Goal: Information Seeking & Learning: Find specific fact

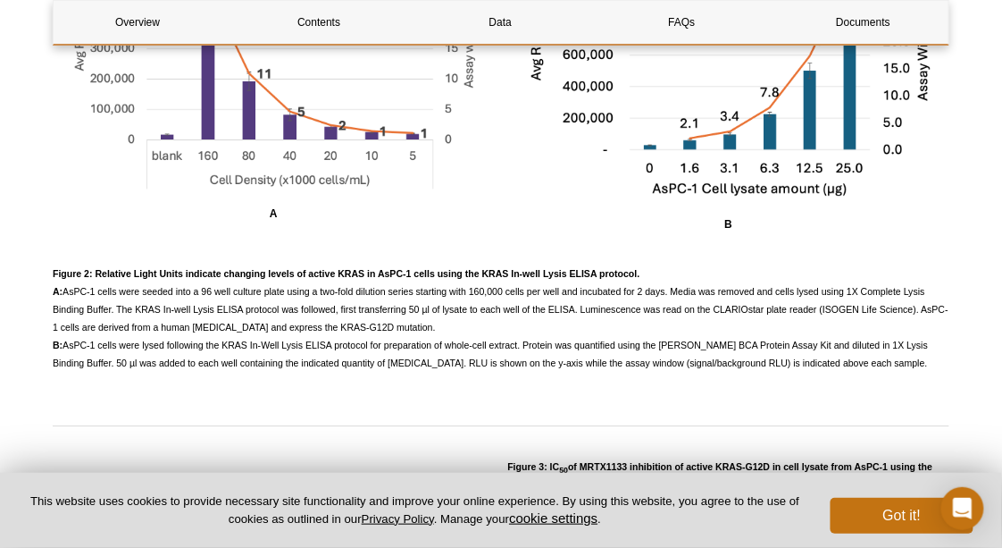
scroll to position [2652, 0]
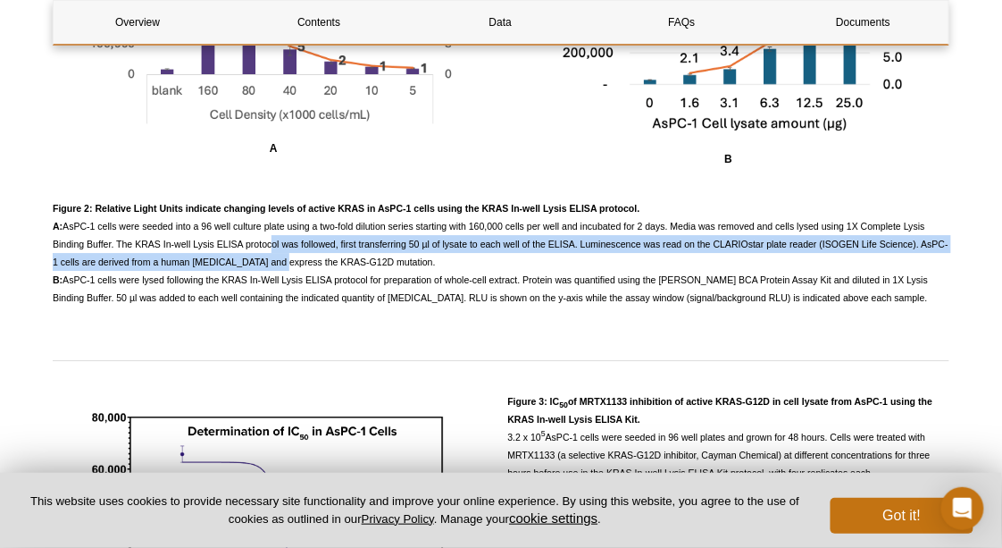
click at [269, 253] on p "Figure 2: Relative Light Units indicate changing levels of active KRAS in AsPC-…" at bounding box center [501, 252] width 897 height 107
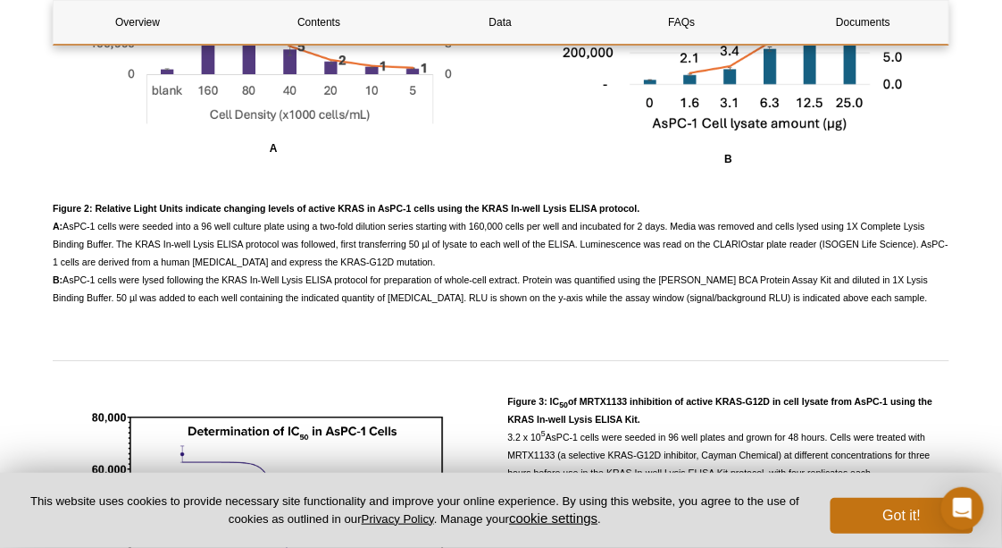
drag, startPoint x: 269, startPoint y: 253, endPoint x: 498, endPoint y: 266, distance: 229.9
click at [498, 266] on p "Figure 2: Relative Light Units indicate changing levels of active KRAS in AsPC-…" at bounding box center [501, 252] width 897 height 107
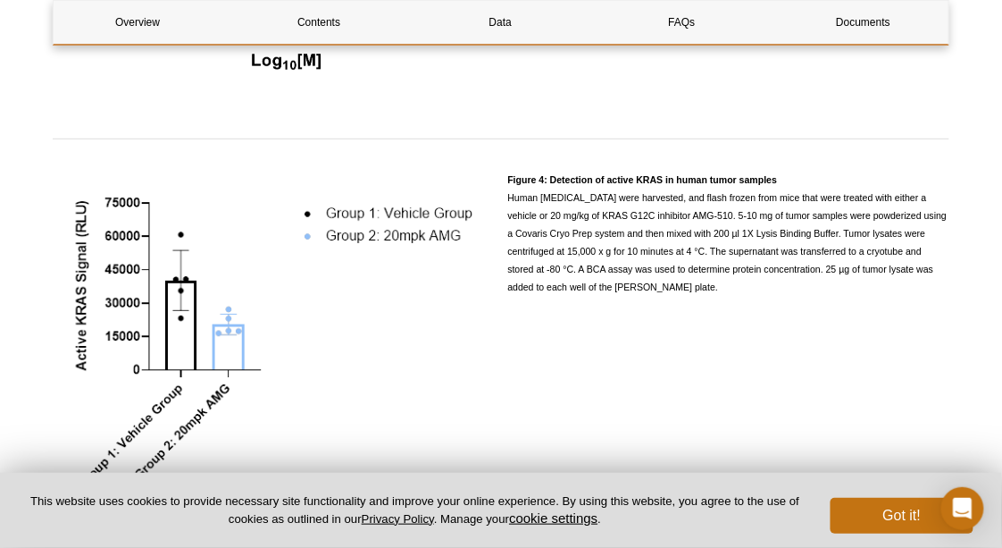
scroll to position [3248, 0]
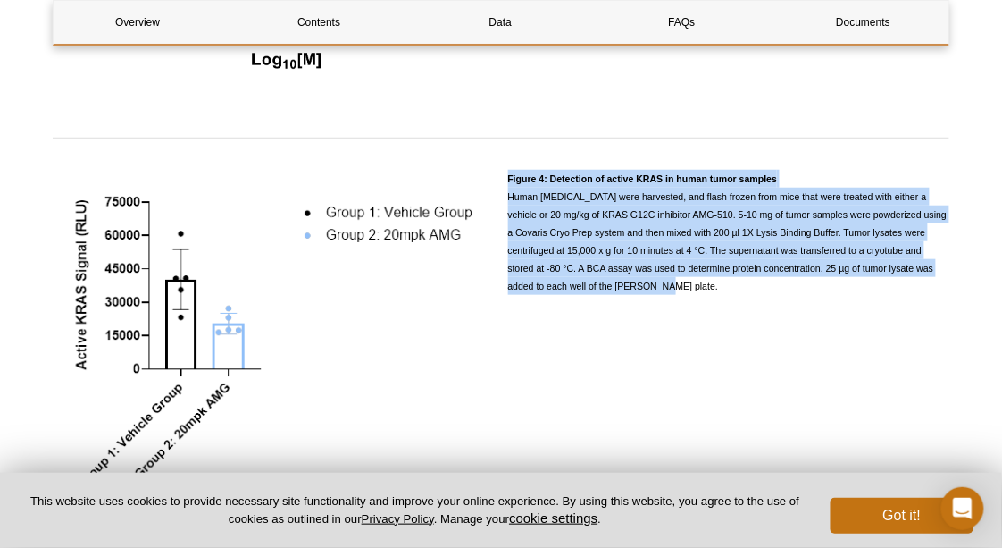
drag, startPoint x: 667, startPoint y: 317, endPoint x: 506, endPoint y: 178, distance: 213.4
click at [506, 178] on div "Figure 4: Detection of active KRAS in human tumor samples Human [MEDICAL_DATA] …" at bounding box center [501, 349] width 897 height 359
copy span "Figure 4: Detection of active KRAS in human tumor samples Human [MEDICAL_DATA] …"
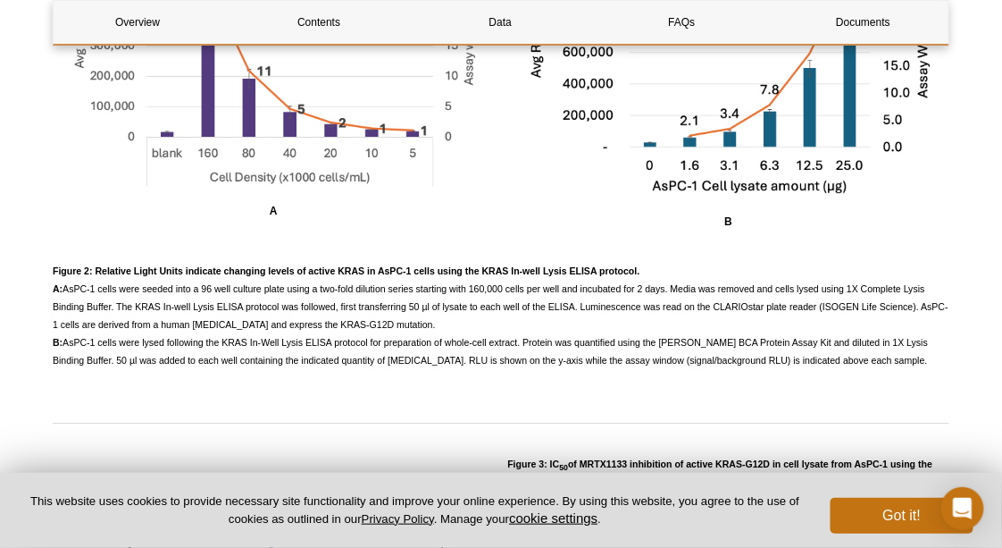
scroll to position [2593, 0]
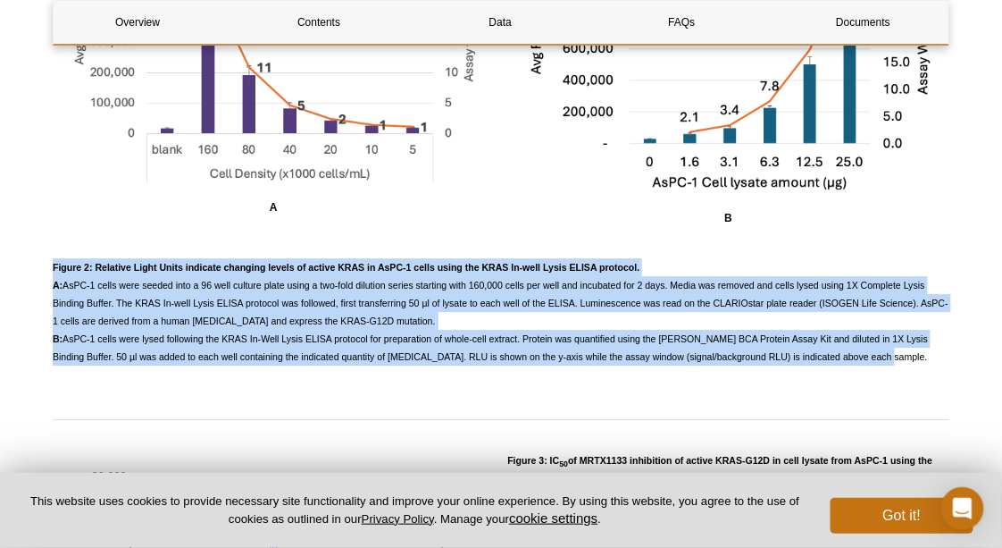
drag, startPoint x: 54, startPoint y: 266, endPoint x: 911, endPoint y: 367, distance: 863.4
click at [911, 365] on p "Figure 2: Relative Light Units indicate changing levels of active KRAS in AsPC-…" at bounding box center [501, 311] width 897 height 107
copy span "Loremi 4: Dolorsit Ametc Adipi elitsedd eiusmodt incidi ut labore ETDO ma AlIQ-…"
